Goal: Task Accomplishment & Management: Manage account settings

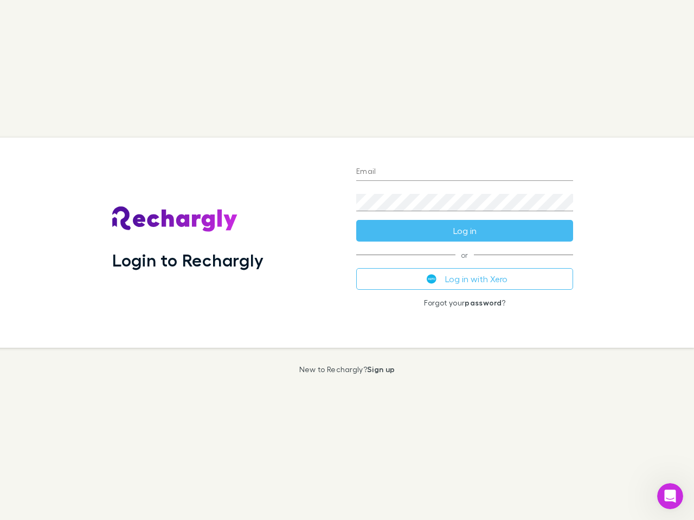
click at [347, 260] on div "Login to Rechargly" at bounding box center [226, 243] width 244 height 210
click at [464, 172] on input "Email" at bounding box center [464, 172] width 217 height 17
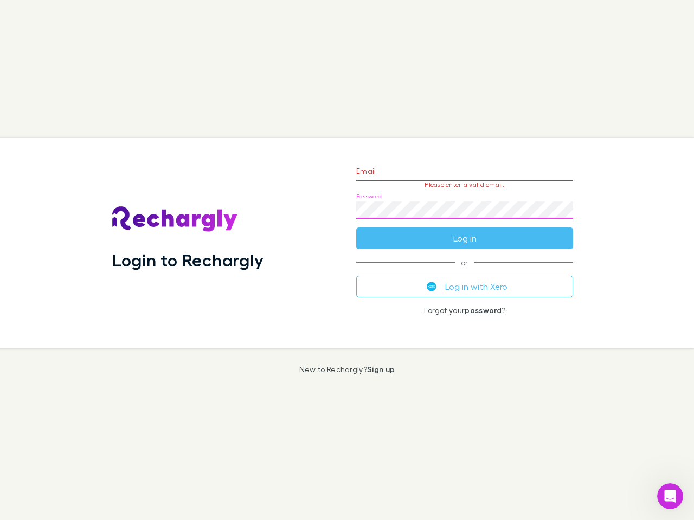
click at [464, 231] on form "Email Please enter a valid email. Password Log in" at bounding box center [464, 202] width 217 height 94
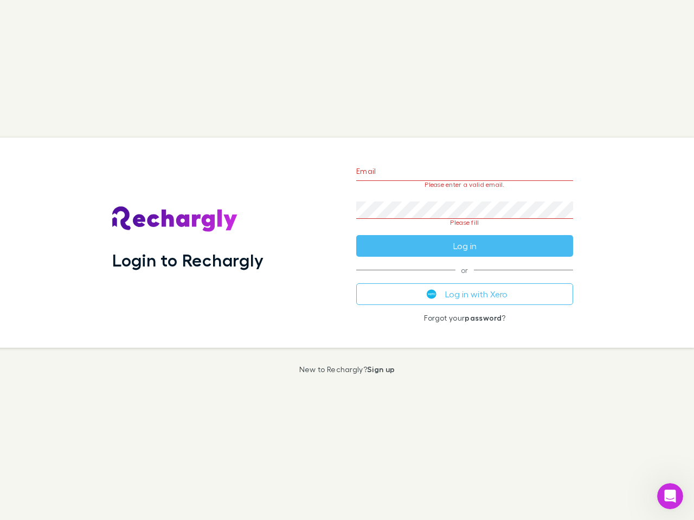
click at [464, 279] on div "Email Please enter a valid email. Password Please fill Log in or Log in with Xe…" at bounding box center [464, 243] width 234 height 210
click at [670, 496] on icon "Open Intercom Messenger" at bounding box center [670, 497] width 18 height 18
